Goal: Transaction & Acquisition: Purchase product/service

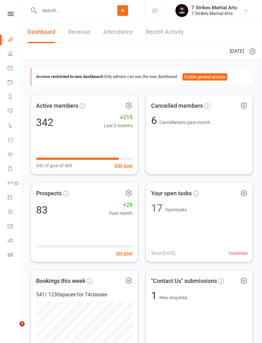
click at [77, 10] on input "text" at bounding box center [69, 10] width 64 height 9
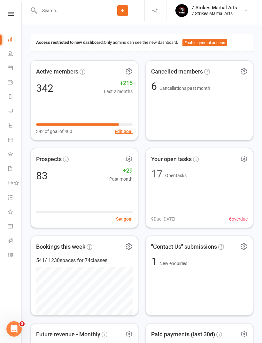
click at [12, 10] on nav "Clubworx Dashboard People Calendar Payments Reports Messages Automations Produc…" at bounding box center [11, 173] width 22 height 343
click at [12, 12] on icon at bounding box center [11, 14] width 6 height 4
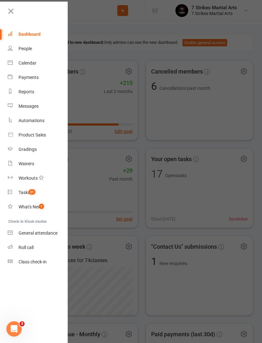
click at [43, 134] on div "Product Sales" at bounding box center [32, 134] width 27 height 5
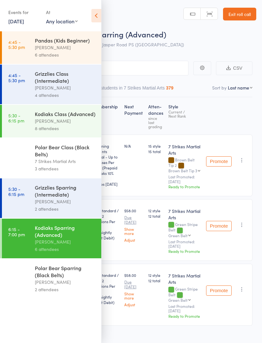
click at [99, 19] on icon at bounding box center [96, 15] width 10 height 13
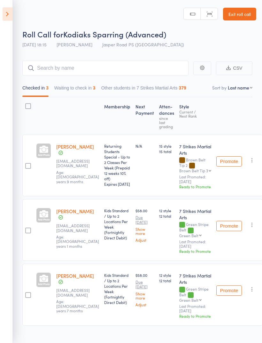
click at [8, 20] on icon at bounding box center [8, 13] width 10 height 13
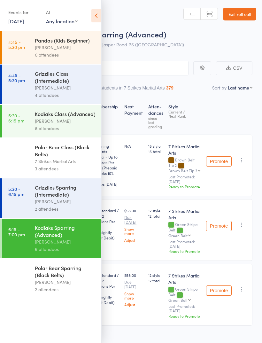
click at [62, 245] on div "[PERSON_NAME]" at bounding box center [65, 241] width 61 height 7
click at [98, 16] on icon at bounding box center [96, 15] width 10 height 13
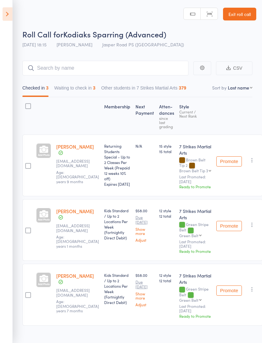
click at [12, 14] on icon at bounding box center [8, 13] width 10 height 13
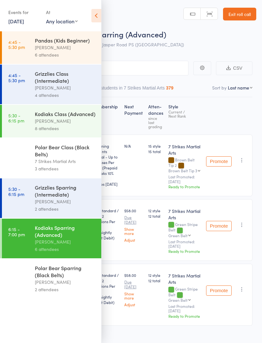
click at [24, 21] on link "16 Sep, 2025" at bounding box center [16, 21] width 16 height 7
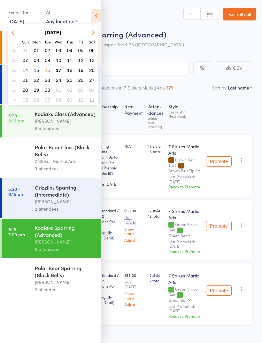
click at [57, 68] on span "17" at bounding box center [58, 69] width 5 height 5
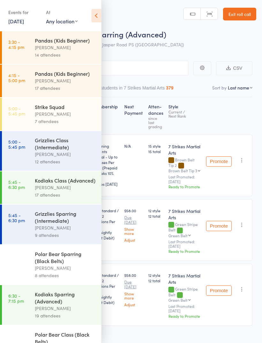
click at [98, 20] on icon at bounding box center [96, 15] width 10 height 13
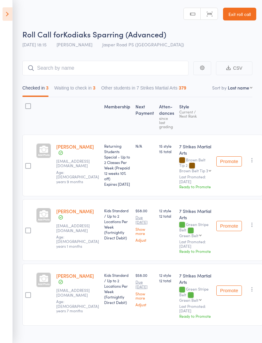
click at [11, 16] on icon at bounding box center [8, 13] width 10 height 13
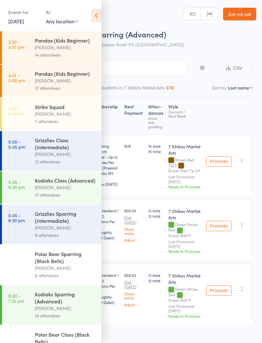
click at [24, 25] on link "[DATE]" at bounding box center [16, 21] width 16 height 7
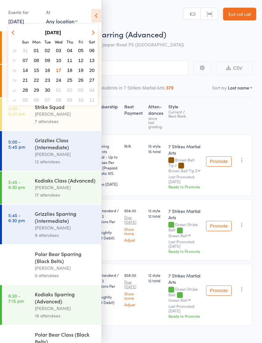
click at [92, 15] on icon at bounding box center [96, 15] width 10 height 13
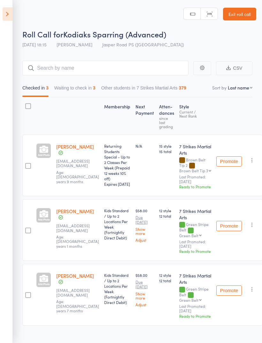
click at [9, 18] on icon at bounding box center [8, 13] width 10 height 13
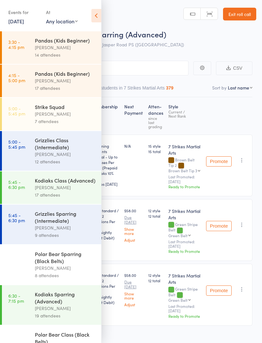
click at [56, 222] on div "Grizzlies Sparring (Intermediate)" at bounding box center [65, 217] width 61 height 14
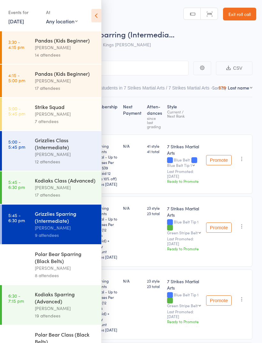
click at [98, 14] on icon at bounding box center [96, 15] width 10 height 13
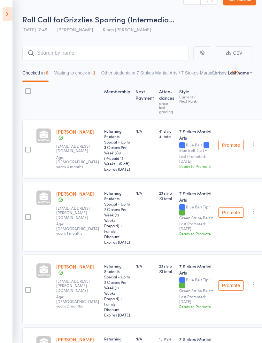
scroll to position [18, 0]
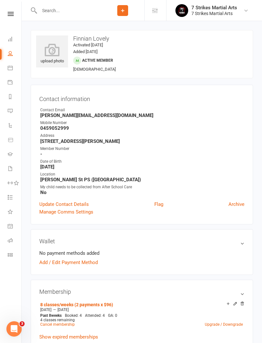
click at [12, 13] on icon at bounding box center [11, 14] width 6 height 4
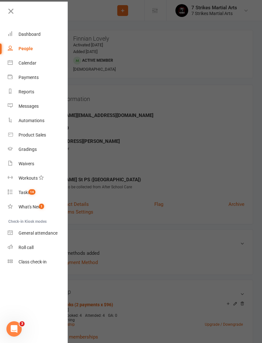
click at [38, 134] on div "Product Sales" at bounding box center [32, 134] width 27 height 5
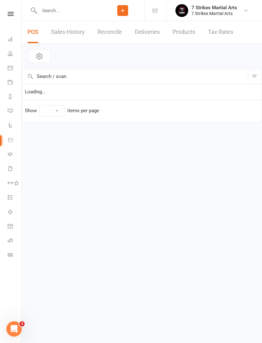
select select "100"
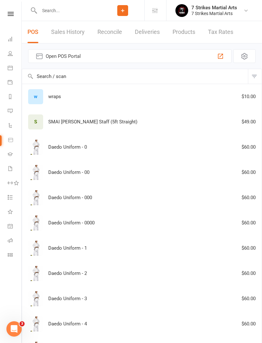
click at [167, 57] on span "Open POS Portal" at bounding box center [130, 56] width 168 height 8
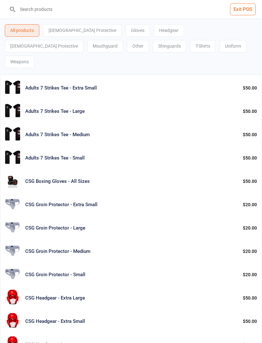
click at [123, 40] on div "Mouthguard" at bounding box center [105, 46] width 36 height 12
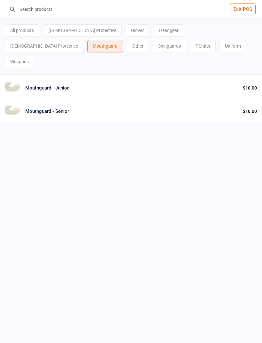
click at [250, 85] on div "$10.00" at bounding box center [250, 88] width 14 height 7
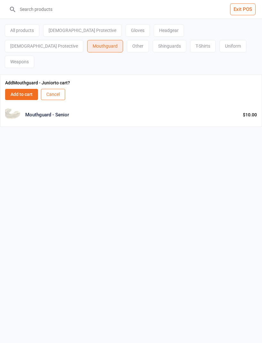
click at [22, 89] on button "Add to cart" at bounding box center [21, 94] width 33 height 11
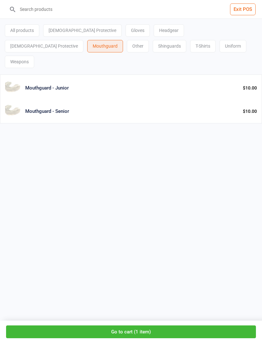
click at [133, 337] on button "Go to cart ( 1 item )" at bounding box center [131, 331] width 250 height 13
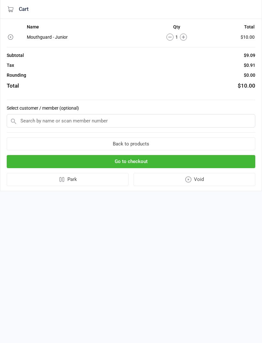
click at [128, 122] on input "text" at bounding box center [131, 120] width 249 height 13
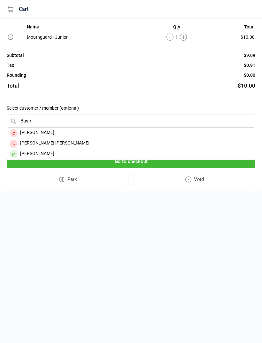
type input "Basir"
click at [51, 153] on div "Ariana Shireen Basir" at bounding box center [131, 154] width 248 height 11
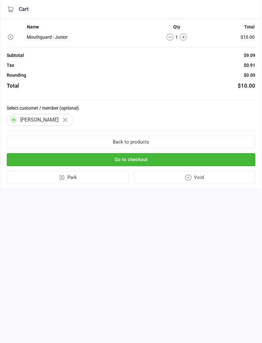
click at [160, 159] on button "Go to checkout" at bounding box center [131, 159] width 249 height 13
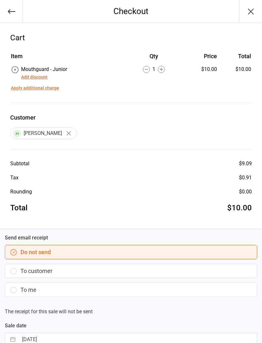
click at [97, 273] on button "To customer" at bounding box center [131, 271] width 253 height 14
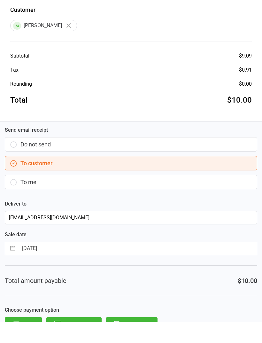
scroll to position [86, 0]
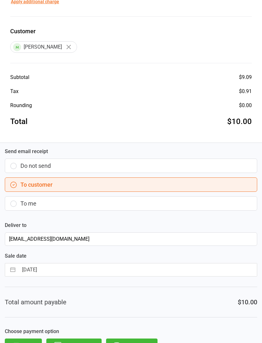
click at [139, 343] on button "Direct Debit" at bounding box center [131, 346] width 51 height 14
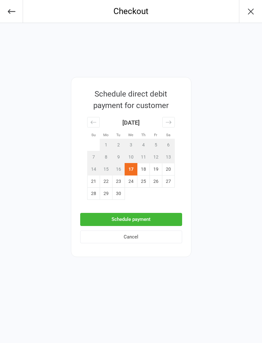
click at [160, 219] on button "Schedule payment" at bounding box center [131, 219] width 102 height 13
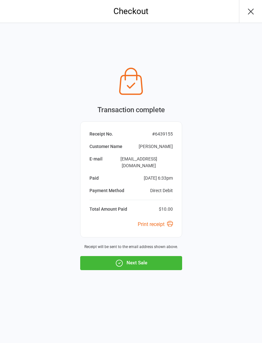
click at [113, 248] on div "Transaction complete Receipt No. # 6439155 Customer Name Ariana Shireen Basir E…" at bounding box center [131, 167] width 102 height 206
click at [252, 14] on icon "button" at bounding box center [251, 11] width 10 height 10
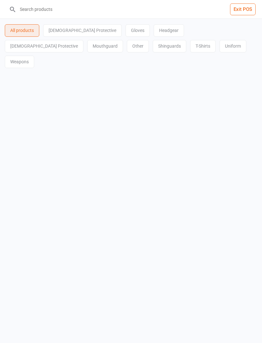
click at [248, 8] on button "Exit POS" at bounding box center [243, 10] width 26 height 12
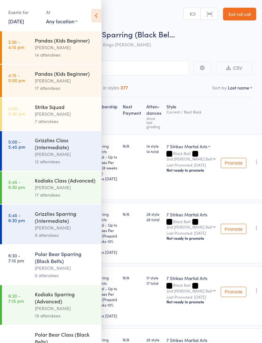
click at [64, 272] on div "[PERSON_NAME]" at bounding box center [65, 267] width 61 height 7
click at [100, 19] on icon at bounding box center [96, 15] width 10 height 13
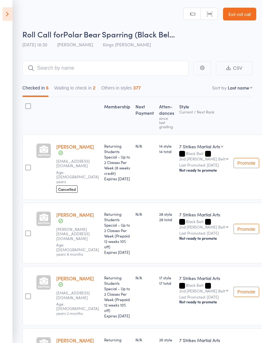
click at [129, 296] on div "Returning Students Special - Up to 2 Classes Per Week (Prepaid 12 weeks 10% off…" at bounding box center [117, 295] width 31 height 59
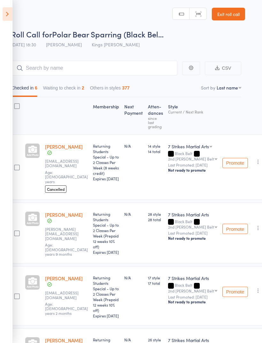
click at [69, 88] on button "Waiting to check in 2" at bounding box center [63, 89] width 41 height 15
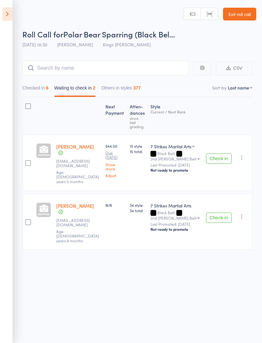
scroll to position [0, 0]
click at [216, 213] on button "Check in" at bounding box center [219, 218] width 26 height 10
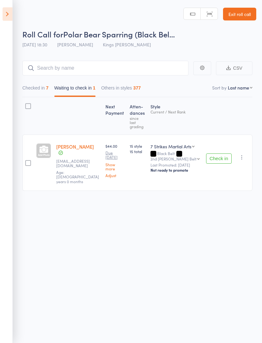
click at [38, 86] on button "Checked in 7" at bounding box center [35, 89] width 26 height 15
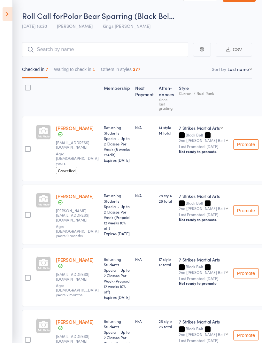
scroll to position [14, 0]
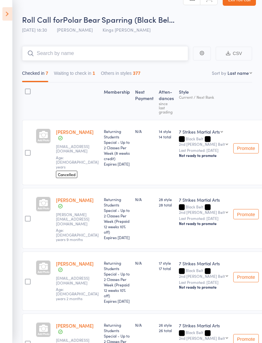
click at [125, 46] on input "search" at bounding box center [105, 53] width 166 height 15
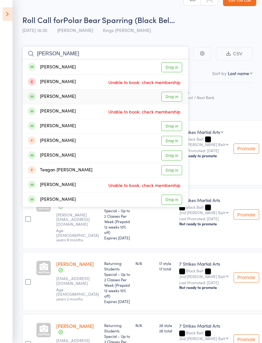
type input "[PERSON_NAME]"
click at [175, 99] on link "Drop in" at bounding box center [171, 97] width 21 height 10
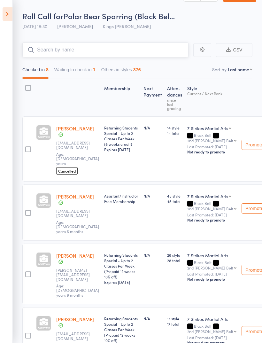
scroll to position [18, 0]
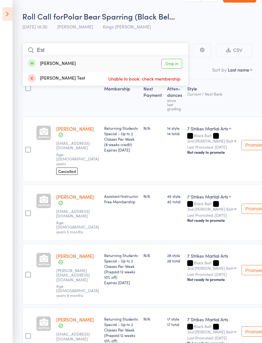
type input "Est"
click at [173, 63] on link "Drop in" at bounding box center [171, 64] width 21 height 10
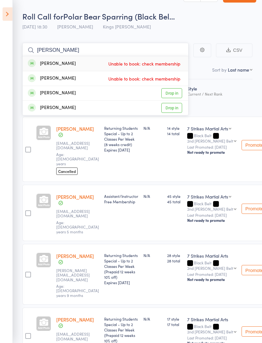
type input "[PERSON_NAME]"
click at [173, 109] on link "Drop in" at bounding box center [171, 108] width 21 height 10
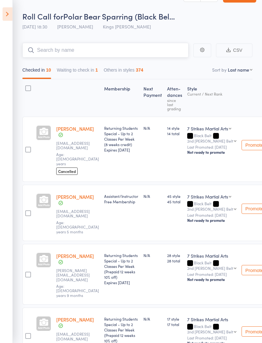
scroll to position [0, 0]
